Goal: Communication & Community: Participate in discussion

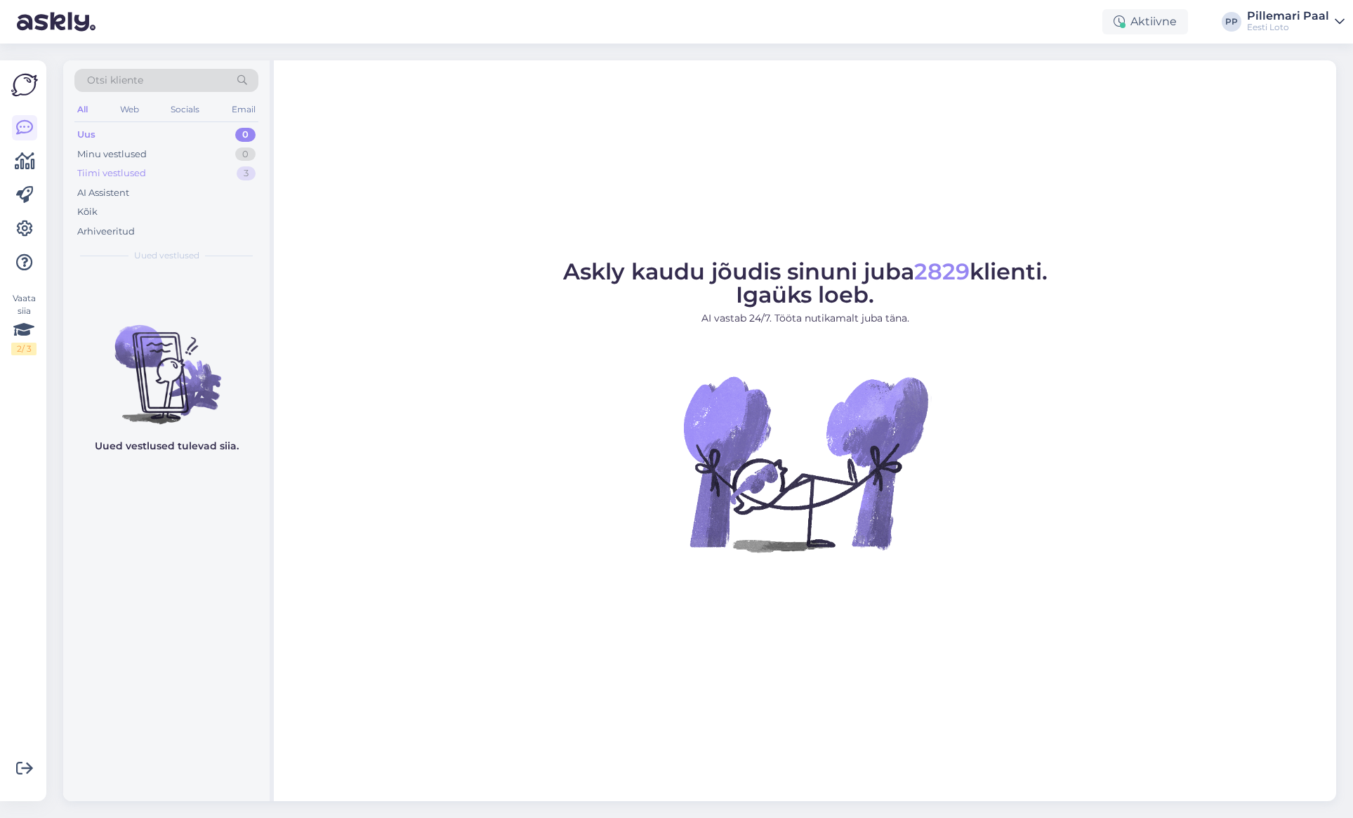
click at [143, 177] on div "Tiimi vestlused" at bounding box center [111, 173] width 69 height 14
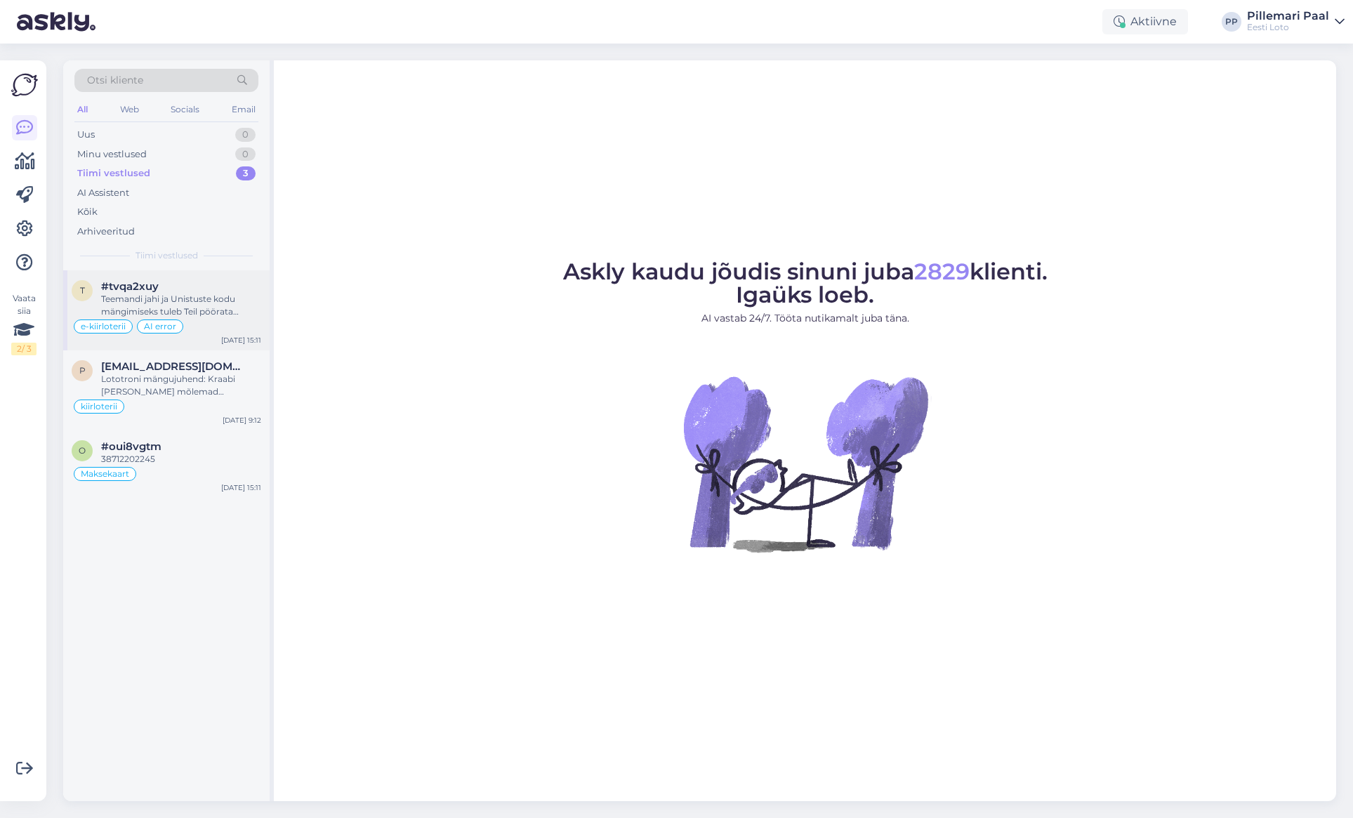
click at [185, 300] on div "Teemandi jahi ja Unistuste kodu mängimiseks tuleb Teil pöörata telefon horisont…" at bounding box center [181, 305] width 160 height 25
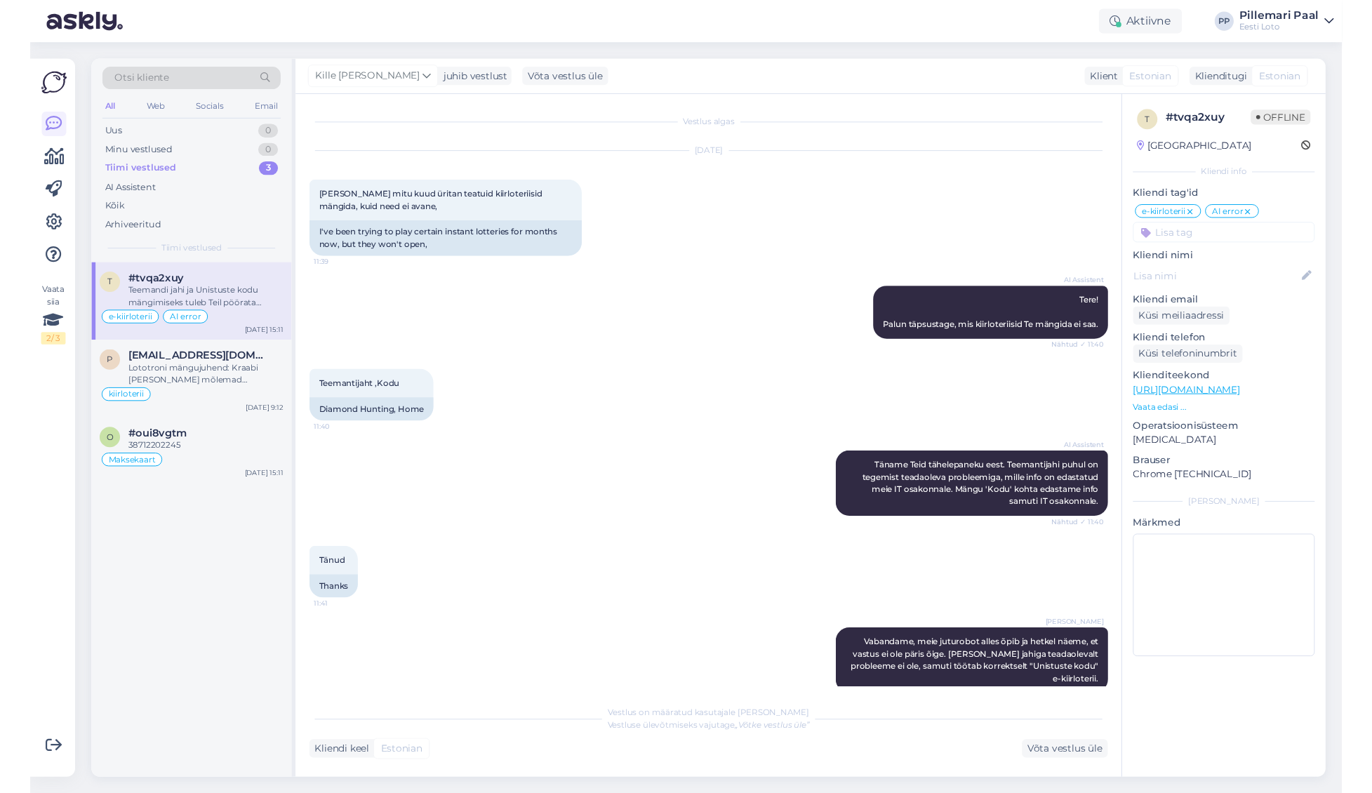
scroll to position [448, 0]
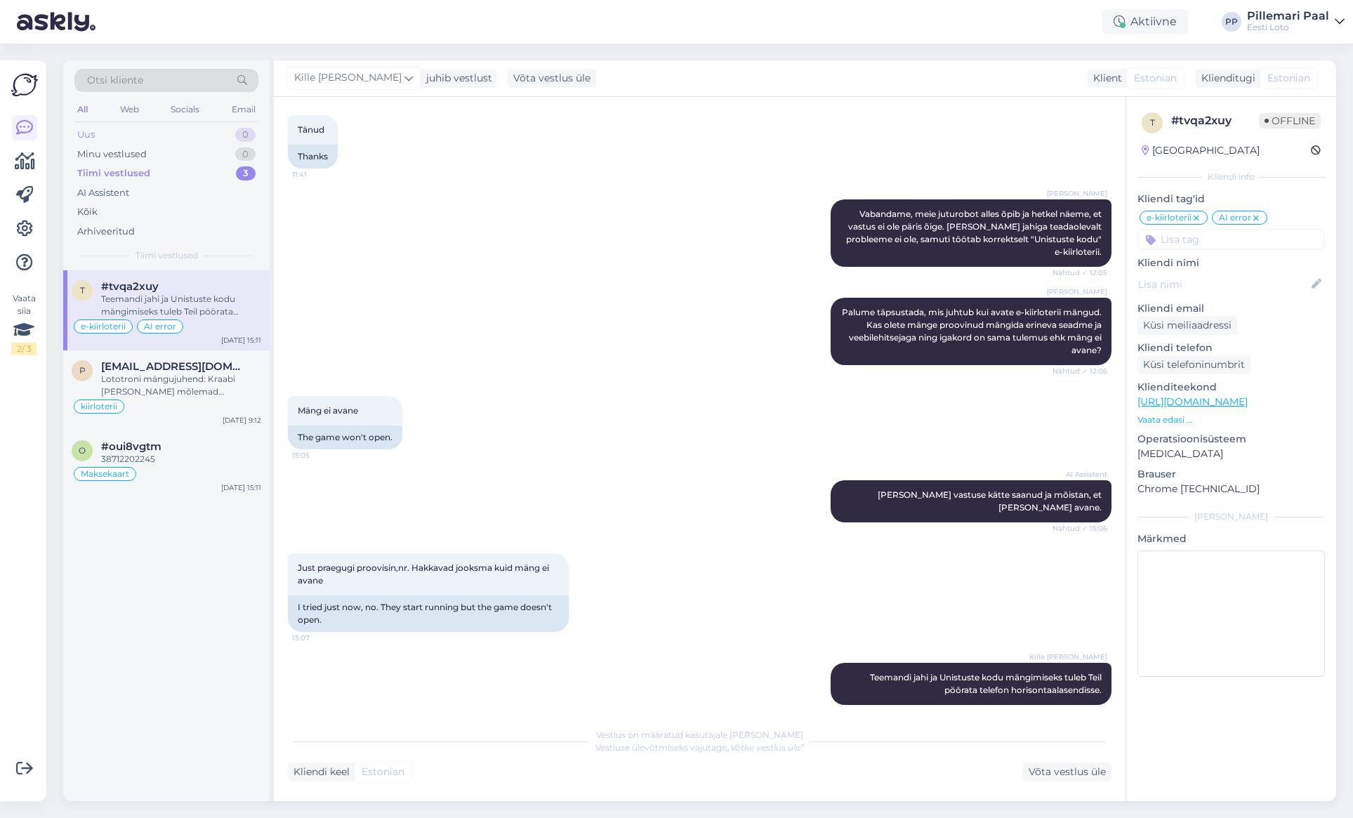
click at [97, 135] on div "Uus 0" at bounding box center [166, 135] width 184 height 20
